Goal: Communication & Community: Connect with others

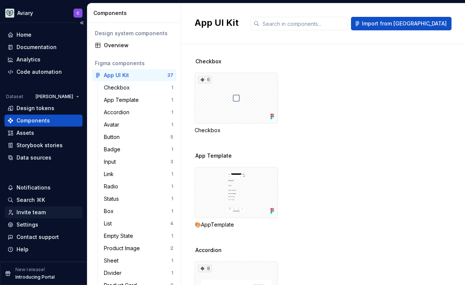
click at [30, 213] on div "Invite team" at bounding box center [31, 213] width 29 height 8
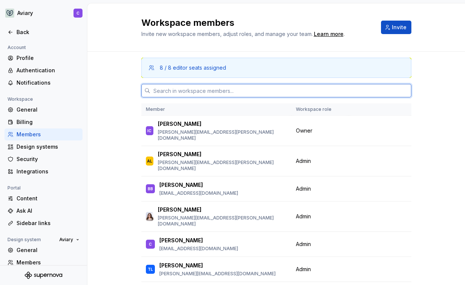
click at [206, 89] on input "text" at bounding box center [280, 91] width 261 height 14
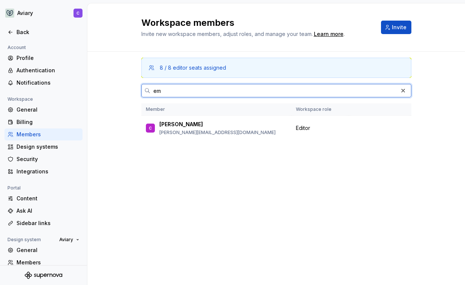
type input "e"
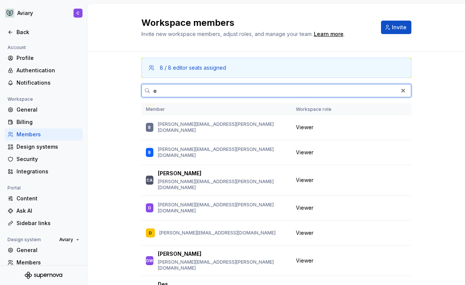
scroll to position [699, 0]
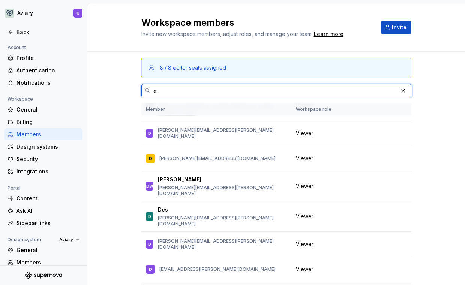
type input "e"
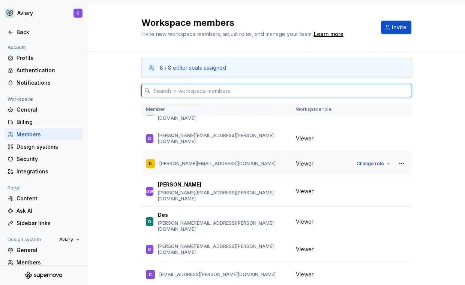
paste input "[PERSON_NAME][EMAIL_ADDRESS][DOMAIN_NAME]"
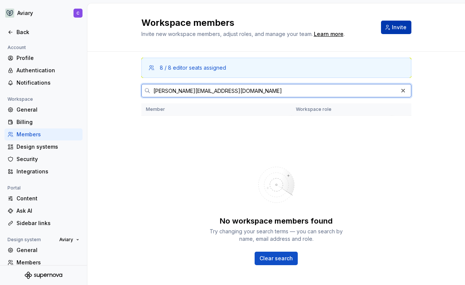
type input "[PERSON_NAME][EMAIL_ADDRESS][DOMAIN_NAME]"
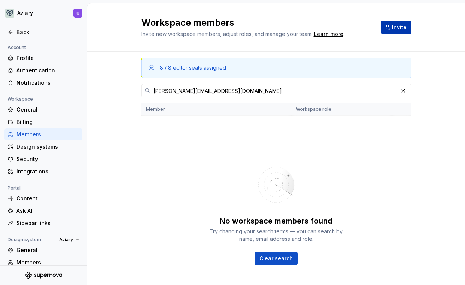
click at [392, 30] on span "Invite" at bounding box center [399, 28] width 15 height 8
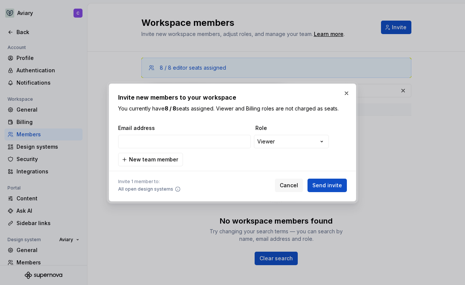
type input "[PERSON_NAME][EMAIL_ADDRESS][DOMAIN_NAME]"
click at [340, 189] on button "Send invite" at bounding box center [327, 186] width 39 height 14
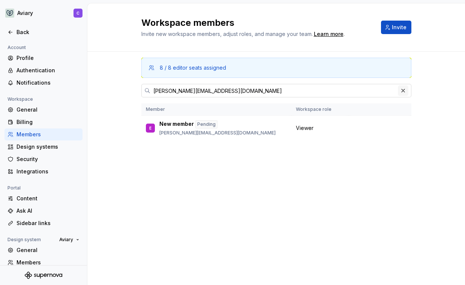
click at [406, 92] on button "button" at bounding box center [403, 91] width 11 height 11
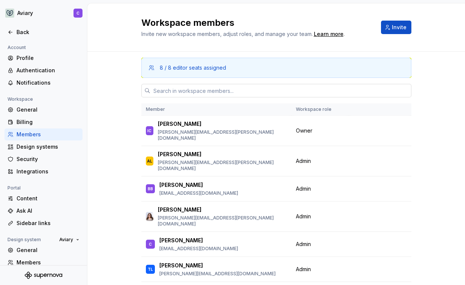
click at [379, 90] on input "text" at bounding box center [280, 91] width 261 height 14
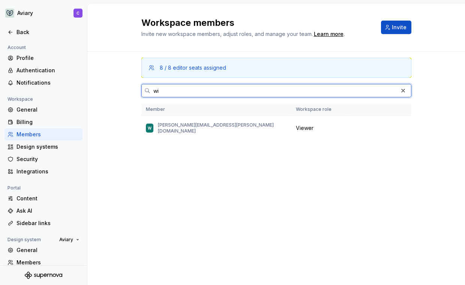
type input "w"
type input "e"
